Goal: Information Seeking & Learning: Learn about a topic

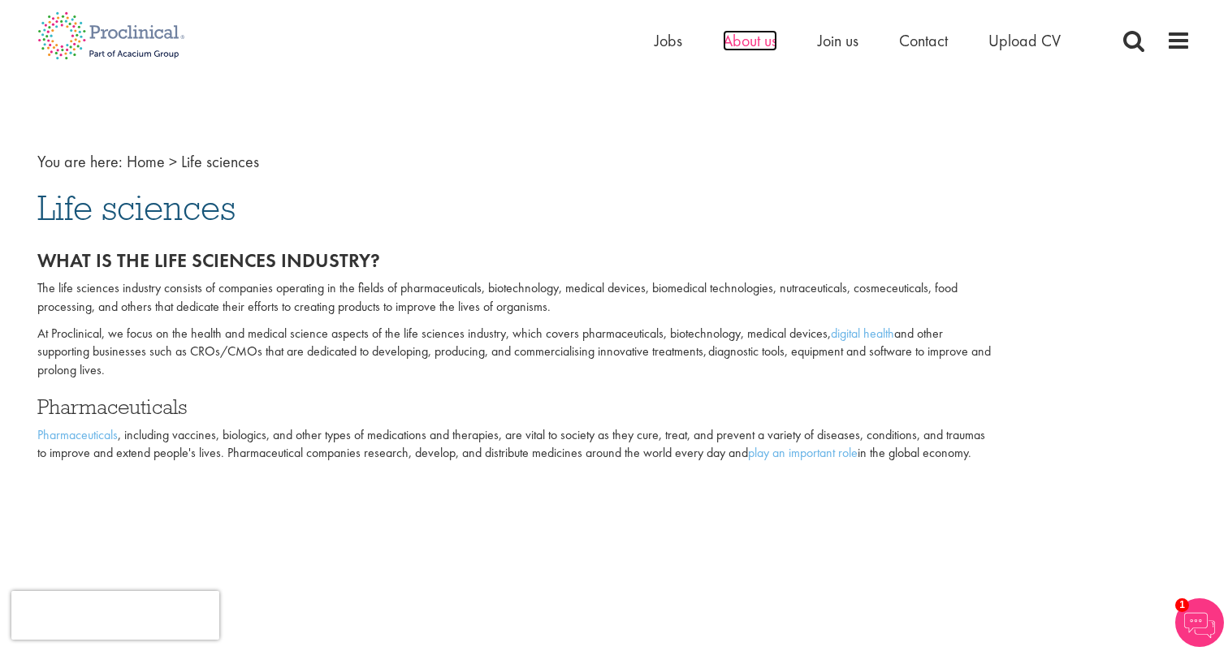
click at [763, 36] on span "About us" at bounding box center [750, 40] width 54 height 21
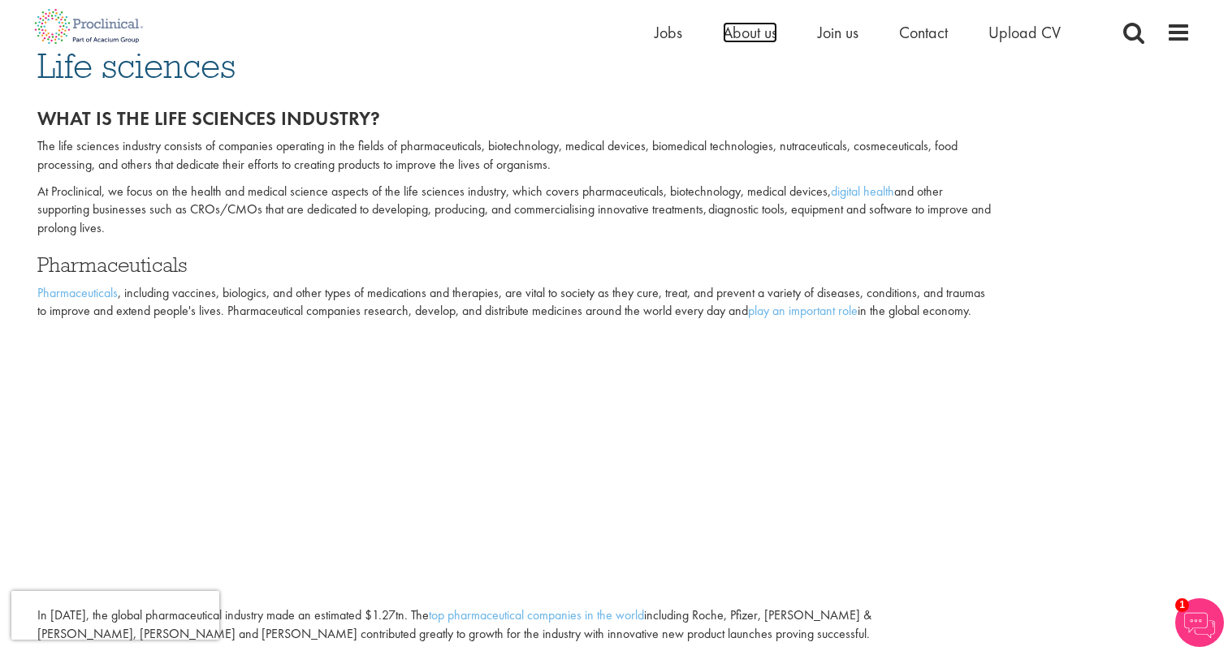
scroll to position [141, 0]
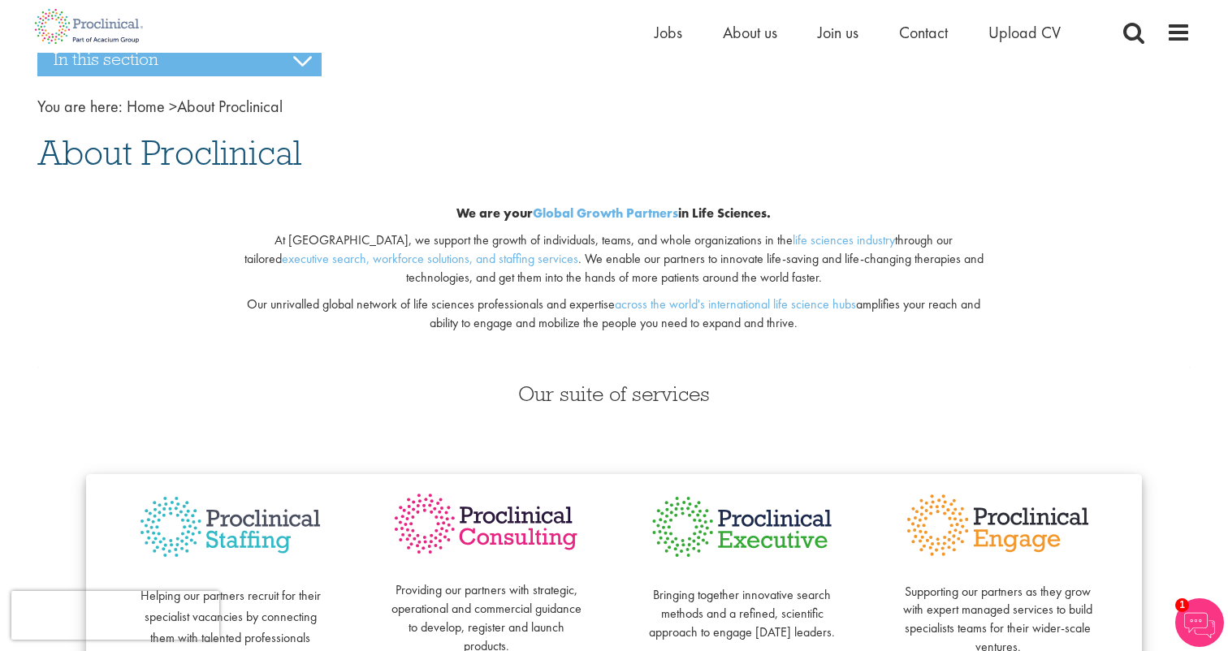
scroll to position [51, 0]
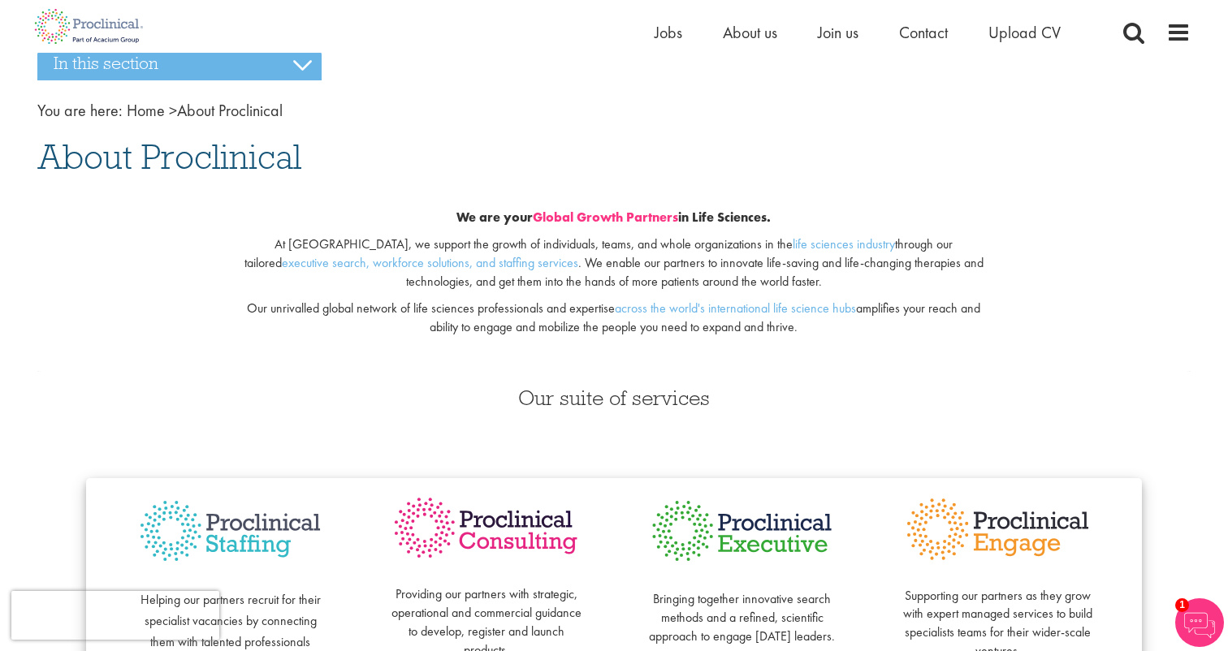
click at [601, 215] on link "Global Growth Partners" at bounding box center [605, 217] width 145 height 17
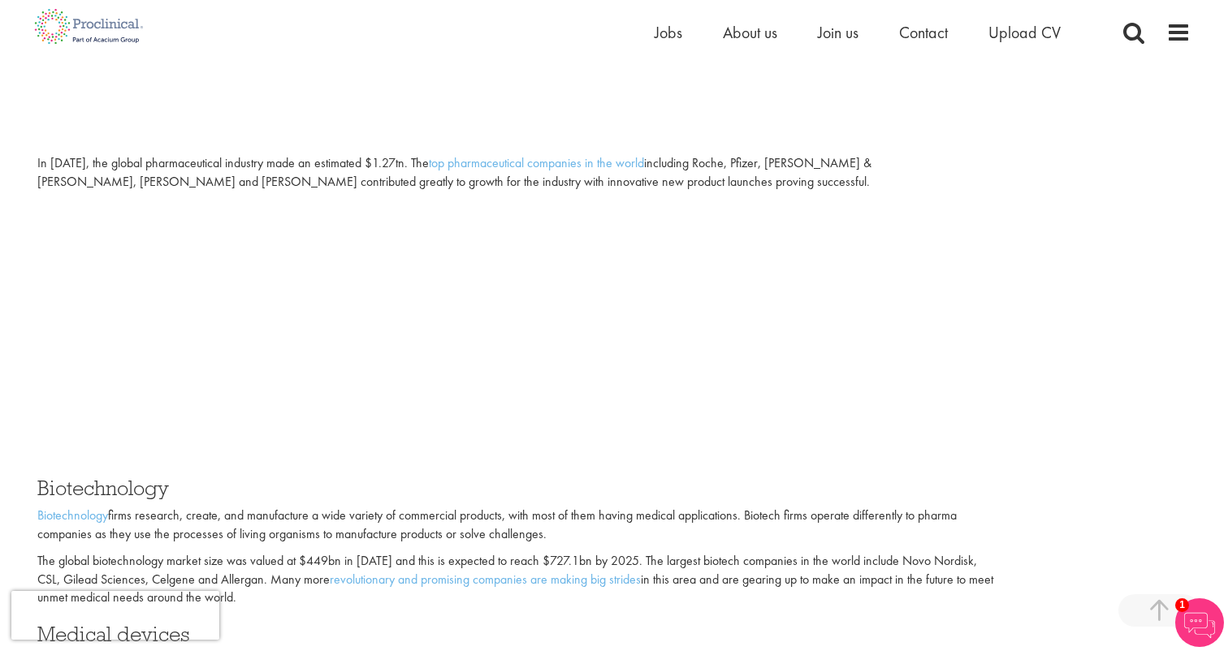
scroll to position [590, 0]
